Goal: Task Accomplishment & Management: Use online tool/utility

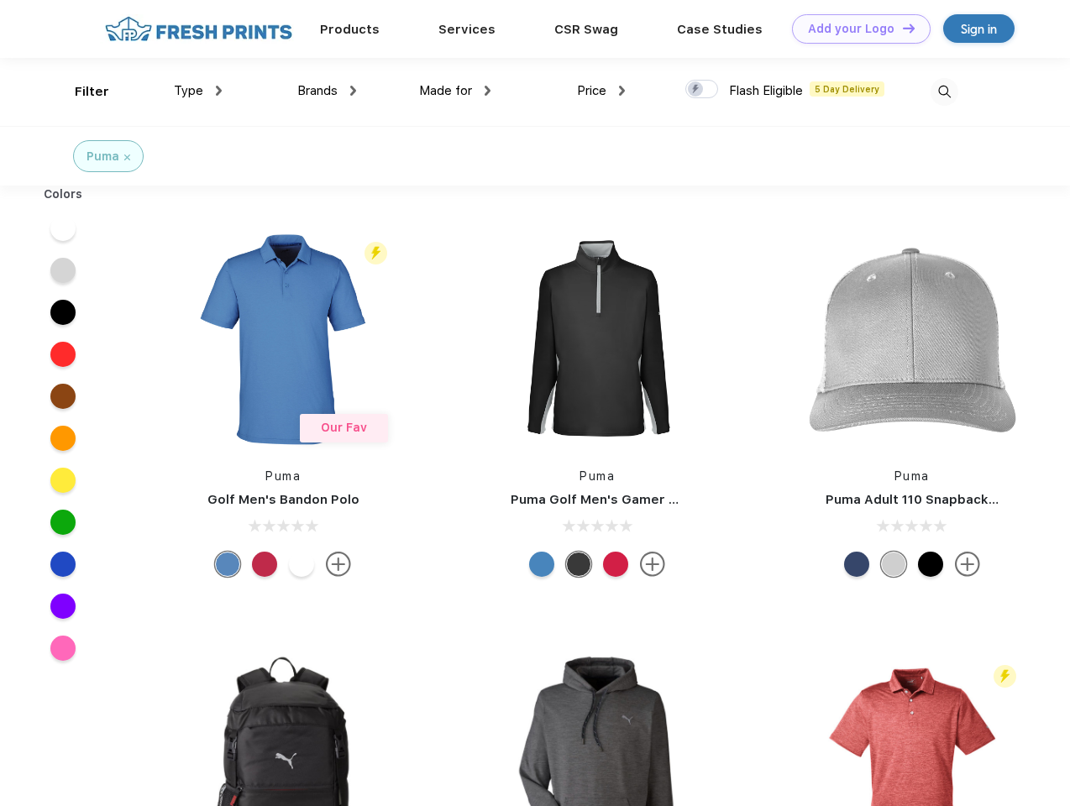
scroll to position [1, 0]
click at [855, 29] on link "Add your Logo Design Tool" at bounding box center [861, 28] width 139 height 29
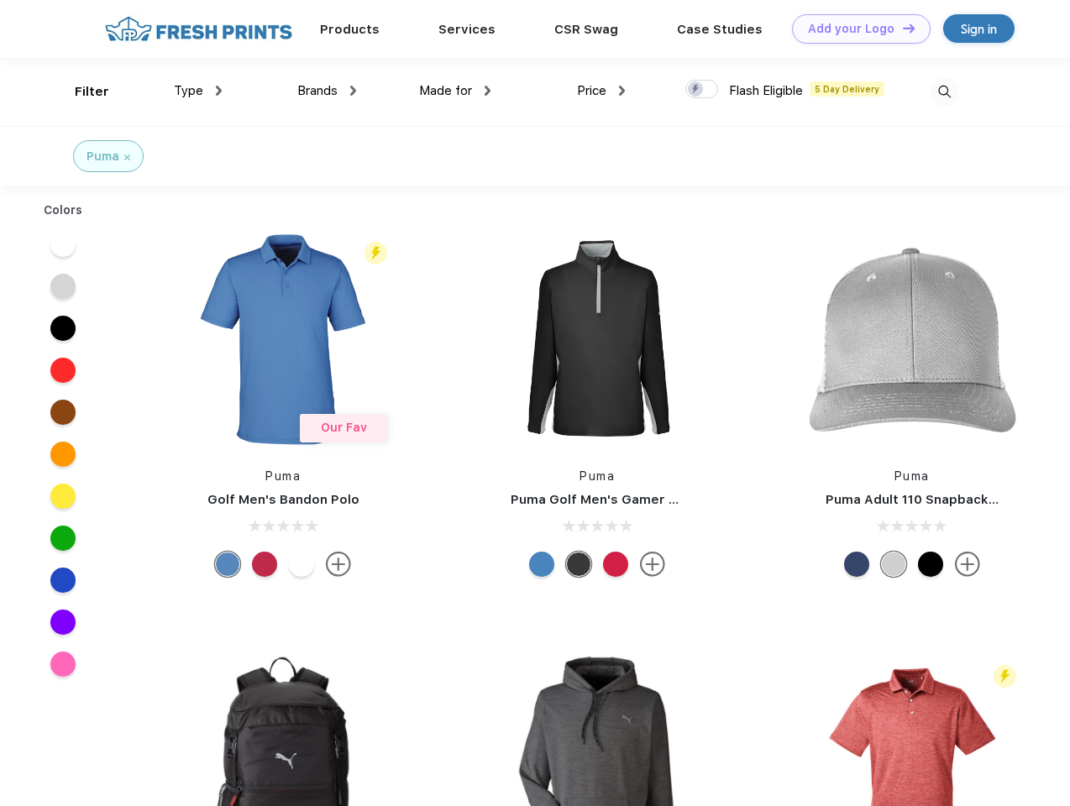
click at [0, 0] on div "Design Tool" at bounding box center [0, 0] width 0 height 0
click at [901, 28] on link "Add your Logo Design Tool" at bounding box center [861, 28] width 139 height 29
click at [81, 92] on div "Filter" at bounding box center [92, 91] width 34 height 19
click at [198, 91] on span "Type" at bounding box center [188, 90] width 29 height 15
click at [327, 91] on span "Brands" at bounding box center [317, 90] width 40 height 15
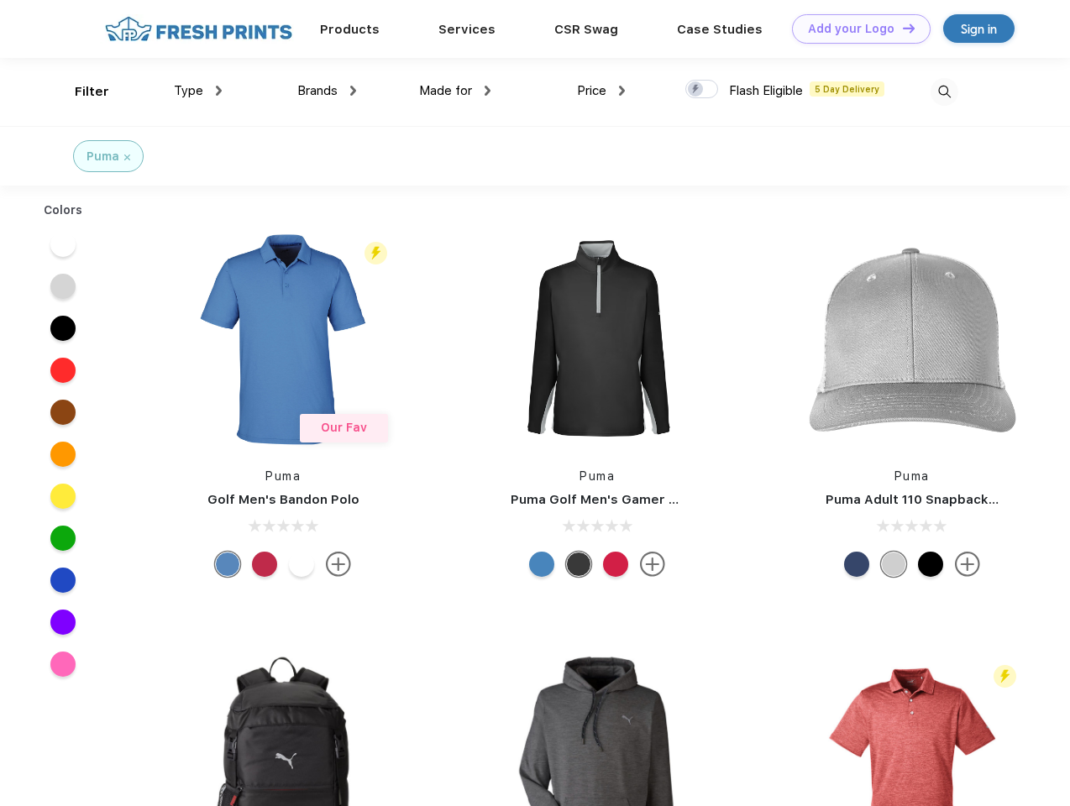
click at [455, 91] on span "Made for" at bounding box center [445, 90] width 53 height 15
click at [601, 91] on span "Price" at bounding box center [591, 90] width 29 height 15
click at [702, 90] on div at bounding box center [701, 89] width 33 height 18
click at [696, 90] on input "checkbox" at bounding box center [690, 84] width 11 height 11
click at [944, 92] on img at bounding box center [944, 92] width 28 height 28
